Goal: Find specific page/section: Find specific page/section

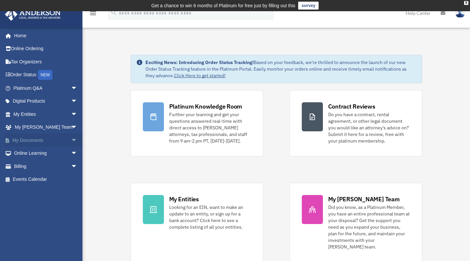
click at [37, 135] on link "My Documents arrow_drop_down" at bounding box center [46, 139] width 83 height 13
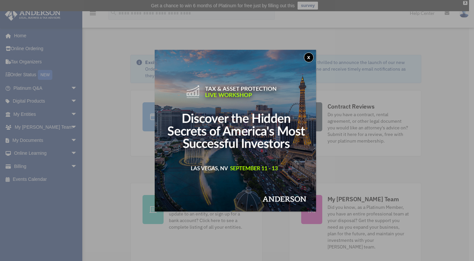
click at [313, 55] on button "x" at bounding box center [309, 57] width 10 height 10
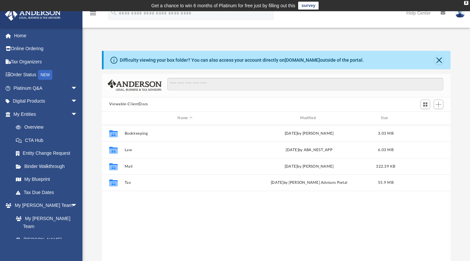
scroll to position [145, 343]
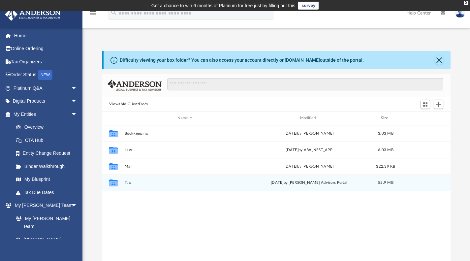
click at [125, 183] on button "Tax" at bounding box center [184, 182] width 121 height 4
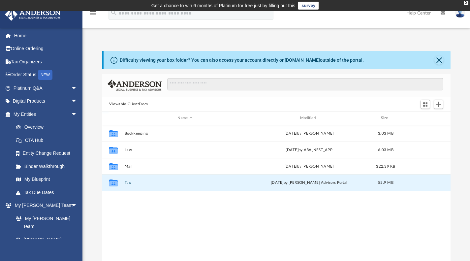
click at [125, 183] on button "Tax" at bounding box center [184, 182] width 121 height 4
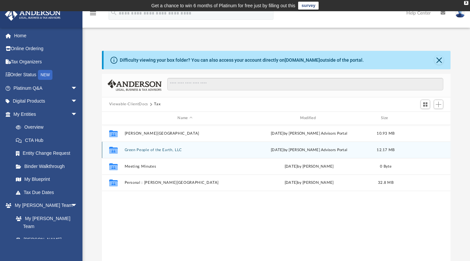
click at [157, 143] on div "Collaborated Folder Green People of the Earth, LLC Tue Jun 17 2025 by Anderson …" at bounding box center [276, 149] width 349 height 16
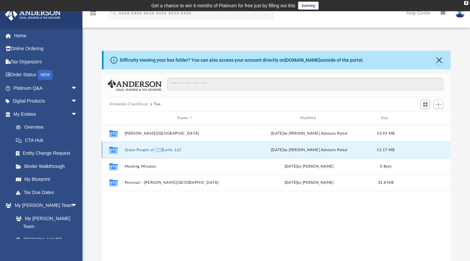
click at [157, 143] on div "Collaborated Folder Green People of the Earth, LLC Tue Jun 17 2025 by Anderson …" at bounding box center [276, 149] width 349 height 16
click at [178, 149] on button "Green People of the Earth, LLC" at bounding box center [184, 149] width 121 height 4
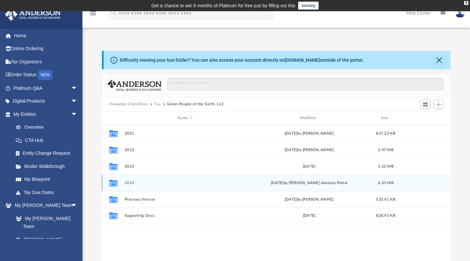
click at [159, 189] on div "Collaborated Folder 2024 Tue Jun 17 2025 by Anderson Advisors Portal 6.33 MB" at bounding box center [276, 182] width 349 height 16
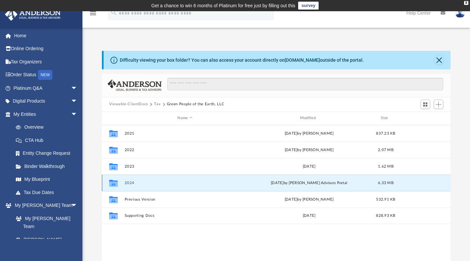
click at [159, 189] on div "Collaborated Folder 2024 Tue Jun 17 2025 by Anderson Advisors Portal 6.33 MB" at bounding box center [276, 182] width 349 height 16
click at [129, 182] on button "2024" at bounding box center [184, 182] width 121 height 4
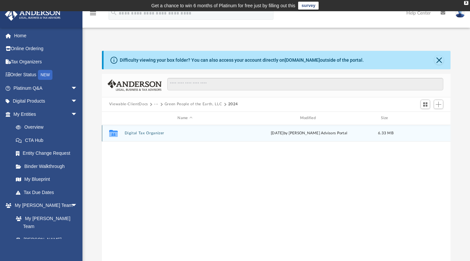
click at [140, 132] on button "Digital Tax Organizer" at bounding box center [184, 133] width 121 height 4
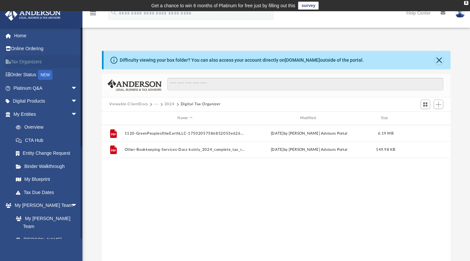
click at [48, 63] on link "Tax Organizers" at bounding box center [46, 61] width 83 height 13
click at [31, 63] on link "Tax Organizers" at bounding box center [46, 61] width 83 height 13
click at [39, 63] on link "Tax Organizers" at bounding box center [46, 61] width 83 height 13
click at [14, 61] on link "Tax Organizers" at bounding box center [46, 61] width 83 height 13
